Goal: Information Seeking & Learning: Learn about a topic

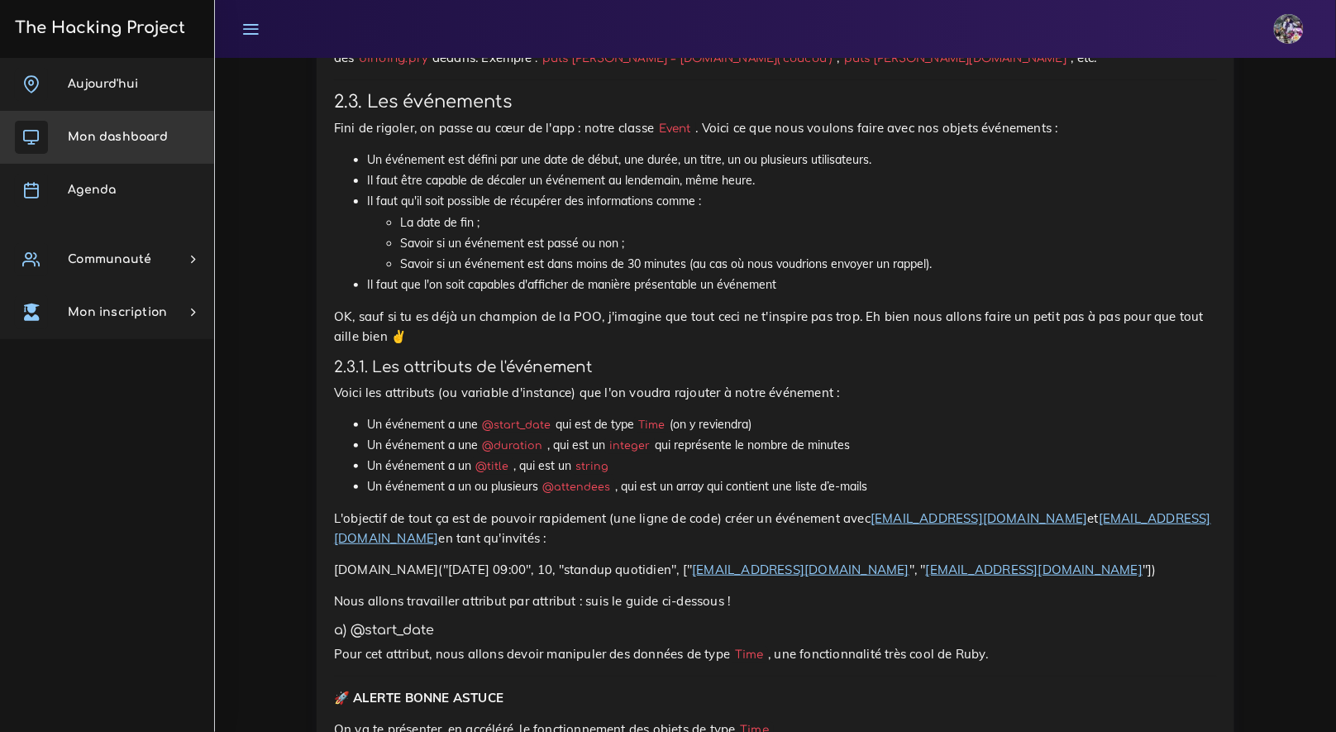
click at [117, 138] on span "Mon dashboard" at bounding box center [118, 137] width 100 height 12
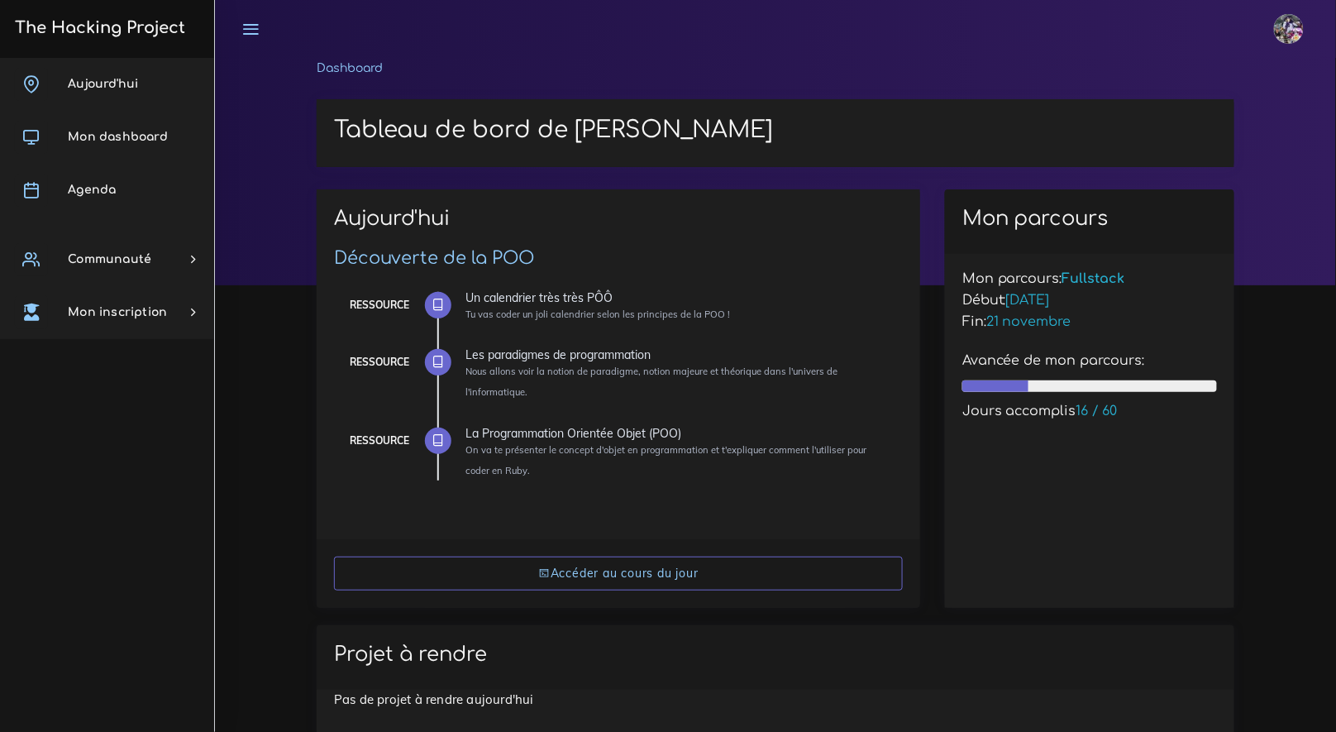
click at [109, 186] on span "Agenda" at bounding box center [92, 190] width 48 height 12
click at [95, 189] on span "Agenda" at bounding box center [92, 190] width 48 height 12
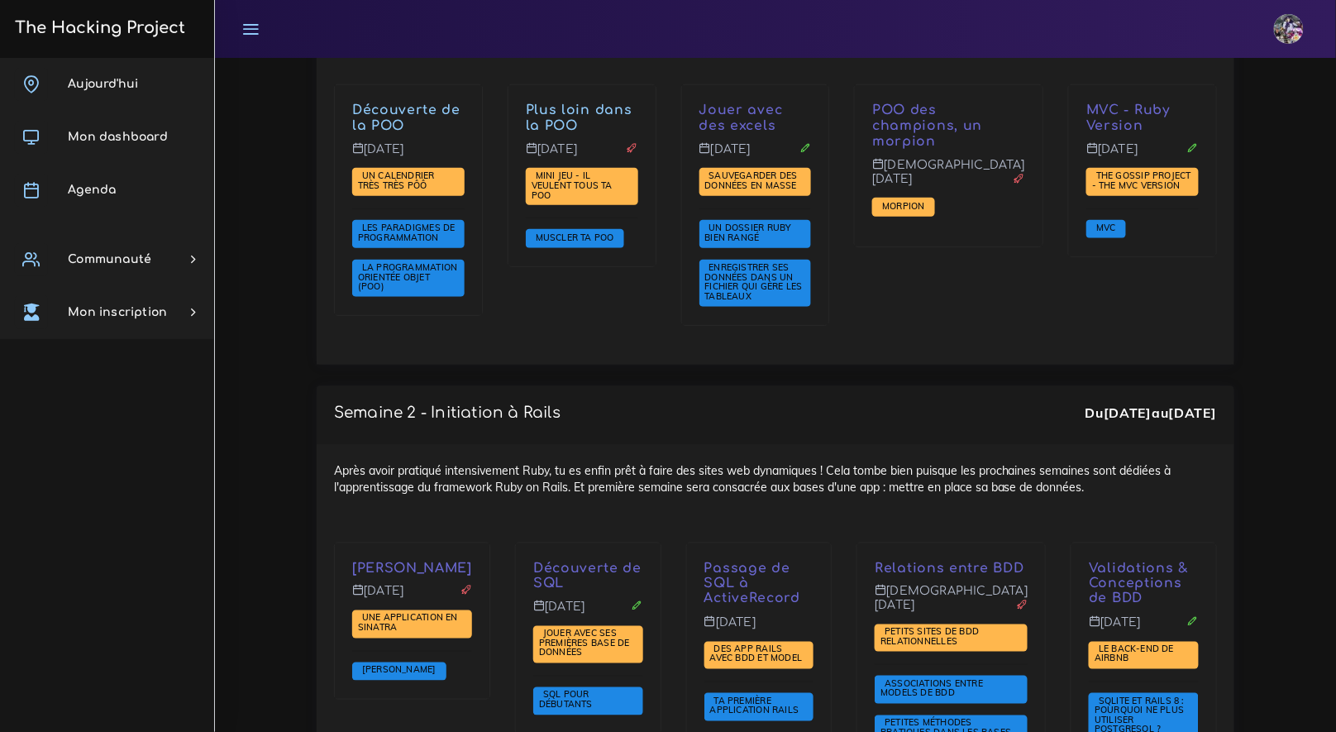
scroll to position [2293, 0]
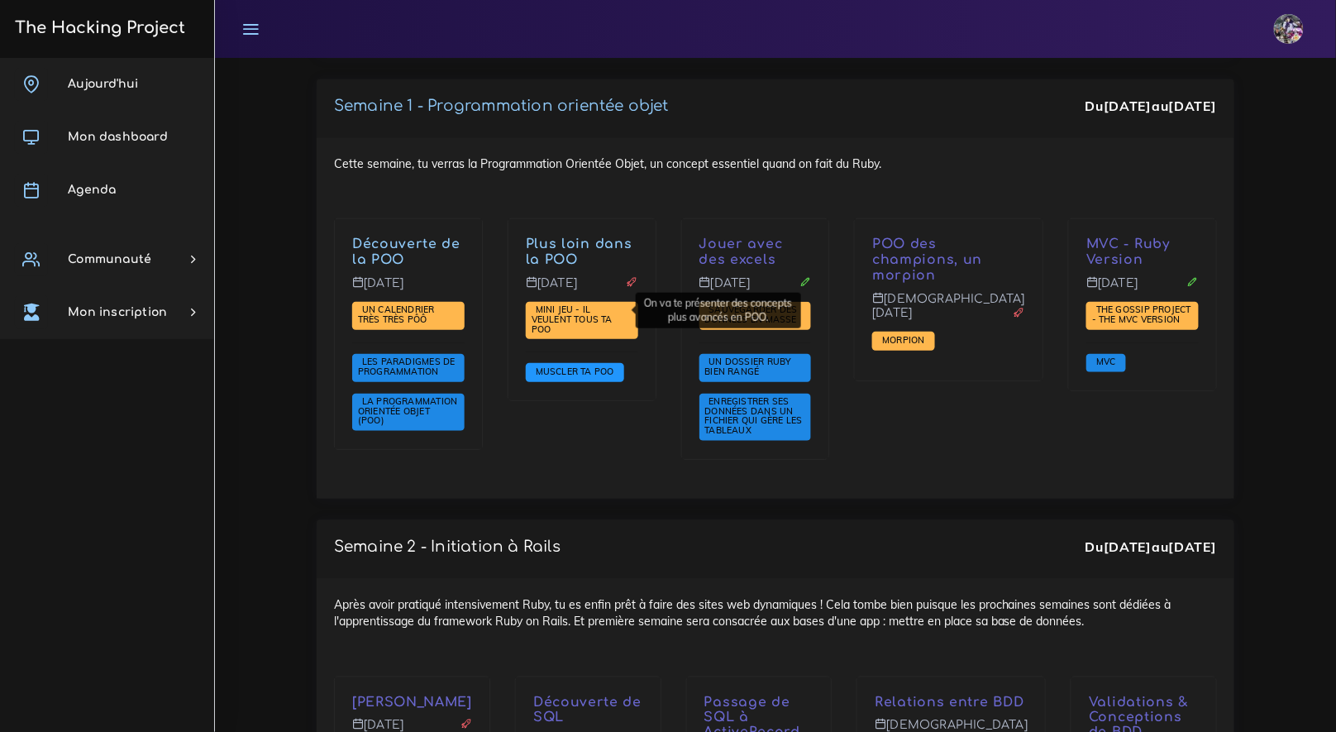
click at [581, 366] on span "Muscler ta POO" at bounding box center [575, 372] width 87 height 12
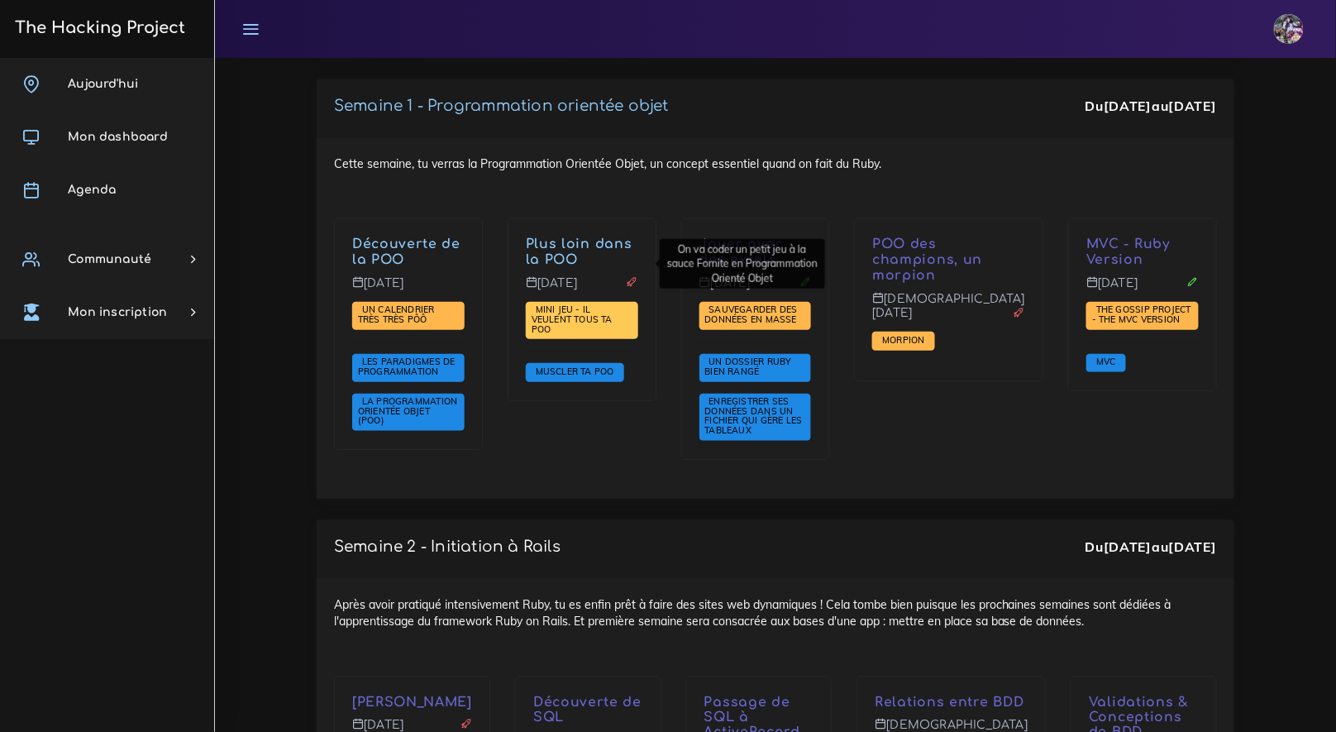
click at [605, 304] on span "Mini jeu - il veulent tous ta POO" at bounding box center [572, 319] width 81 height 31
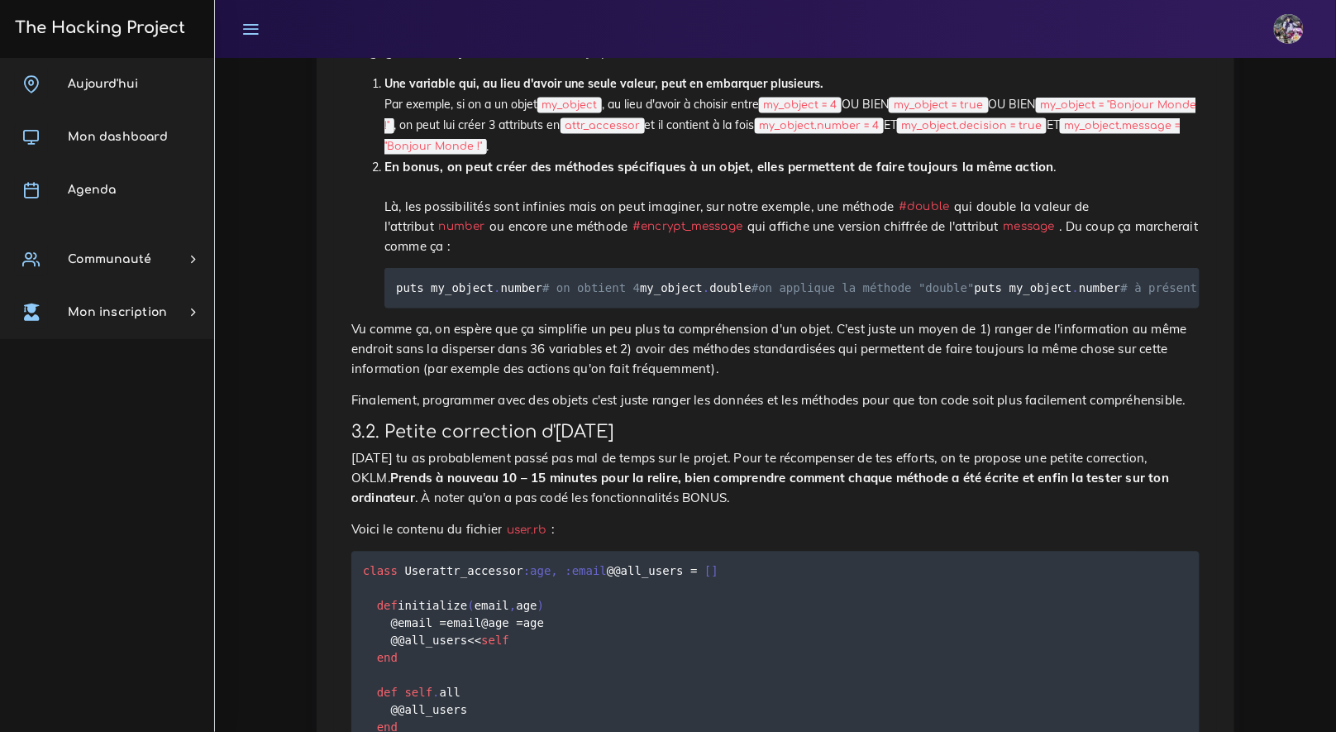
scroll to position [478, 0]
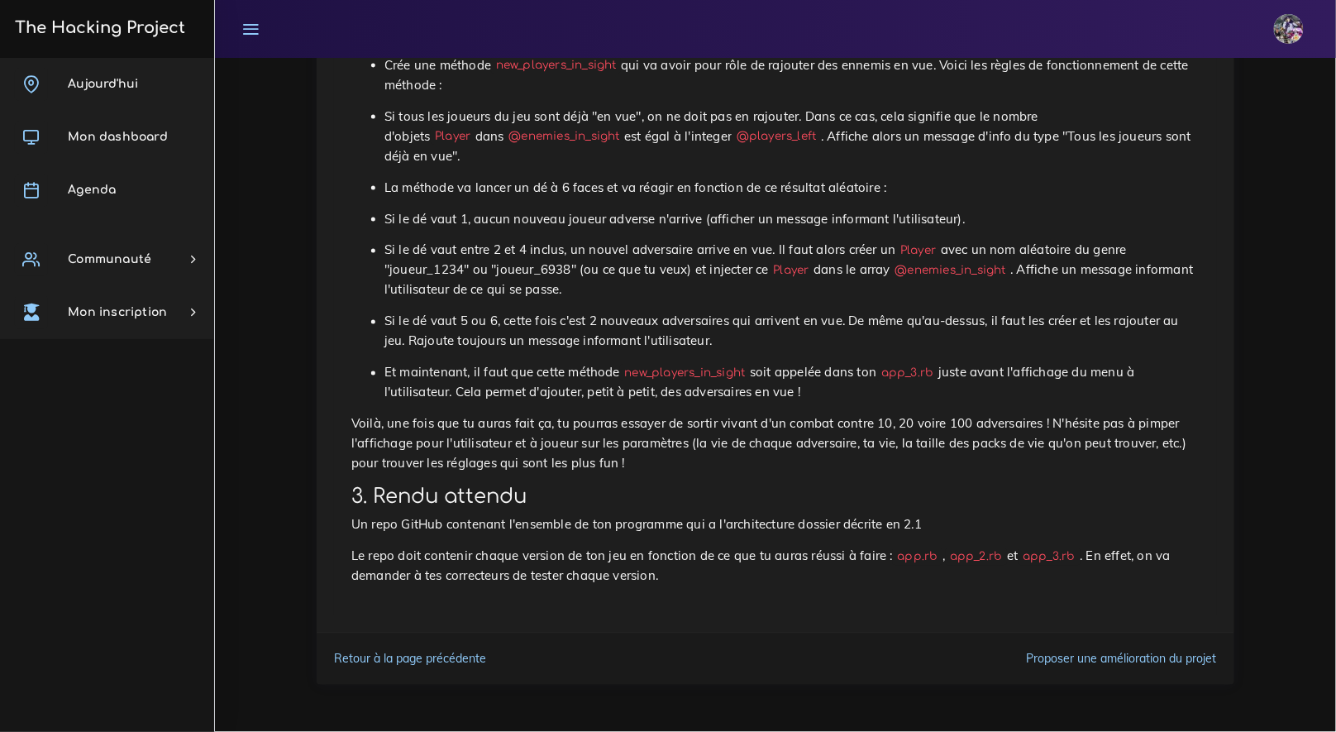
scroll to position [8867, 0]
